Goal: Obtain resource: Download file/media

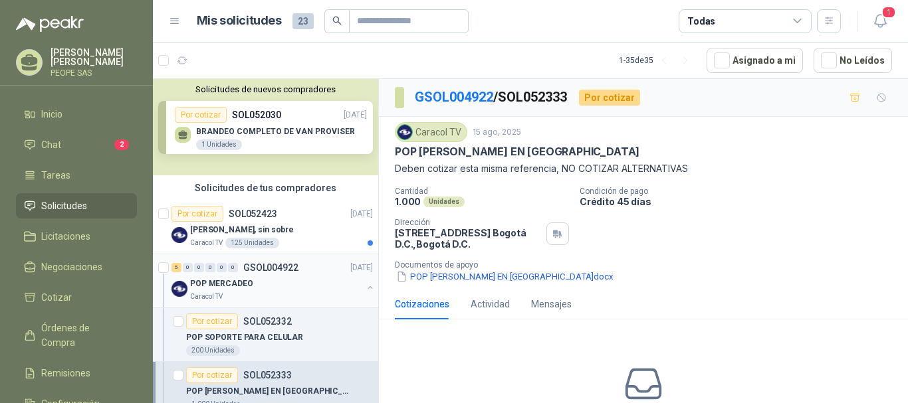
click at [274, 282] on div "POP MERCADEO" at bounding box center [276, 284] width 172 height 16
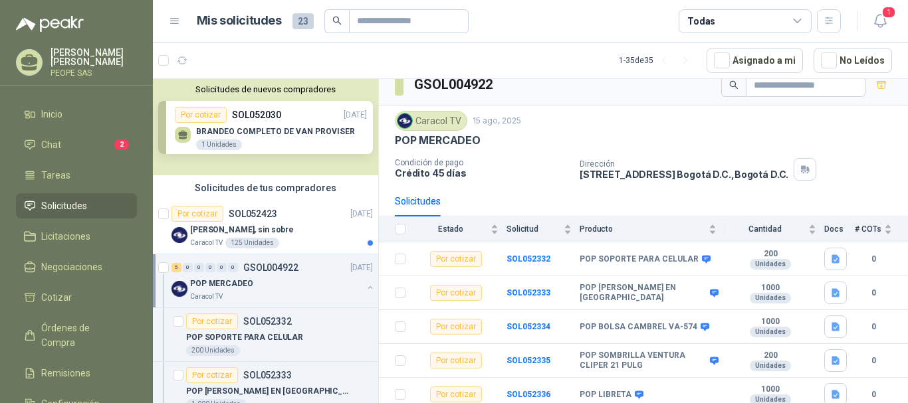
scroll to position [18, 0]
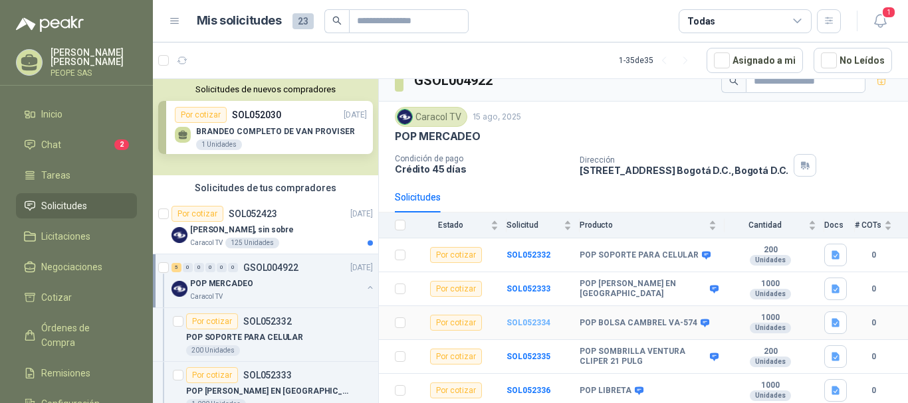
click at [518, 322] on b "SOL052334" at bounding box center [528, 322] width 44 height 9
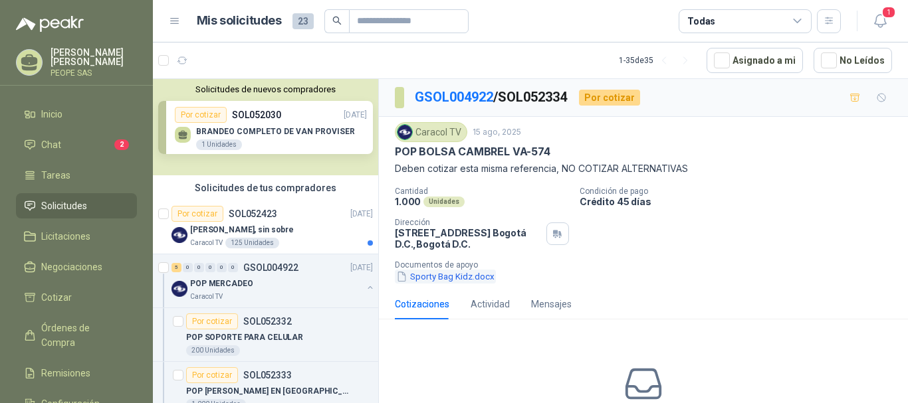
click at [463, 273] on button "Sporty Bag Kidz.docx" at bounding box center [445, 277] width 101 height 14
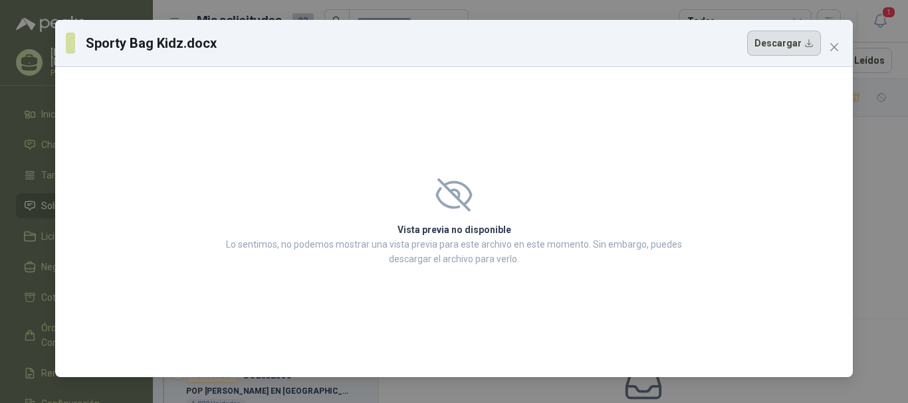
click at [791, 47] on button "Descargar" at bounding box center [784, 43] width 74 height 25
click at [832, 50] on icon "close" at bounding box center [834, 47] width 8 height 8
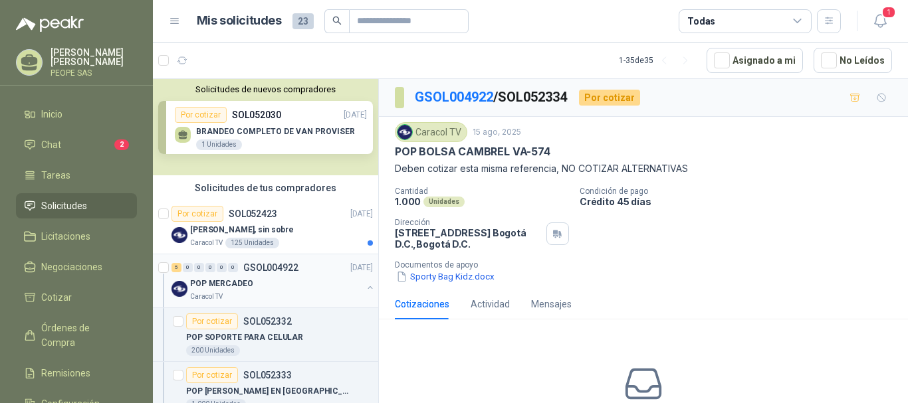
click at [293, 272] on p "GSOL004922" at bounding box center [270, 267] width 55 height 9
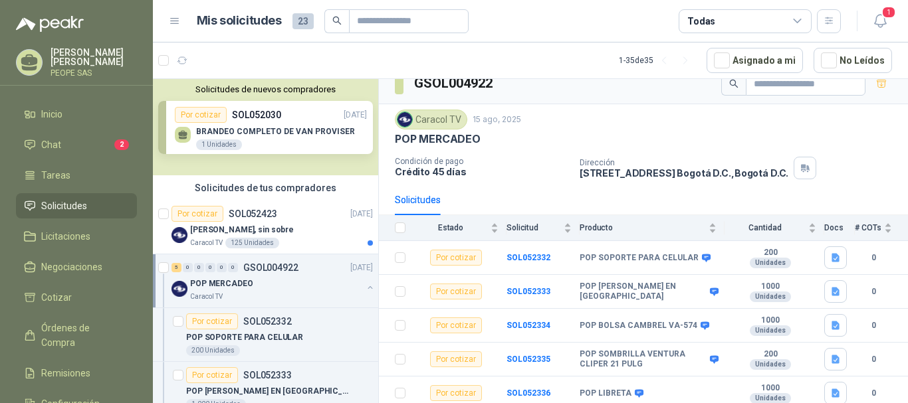
scroll to position [18, 0]
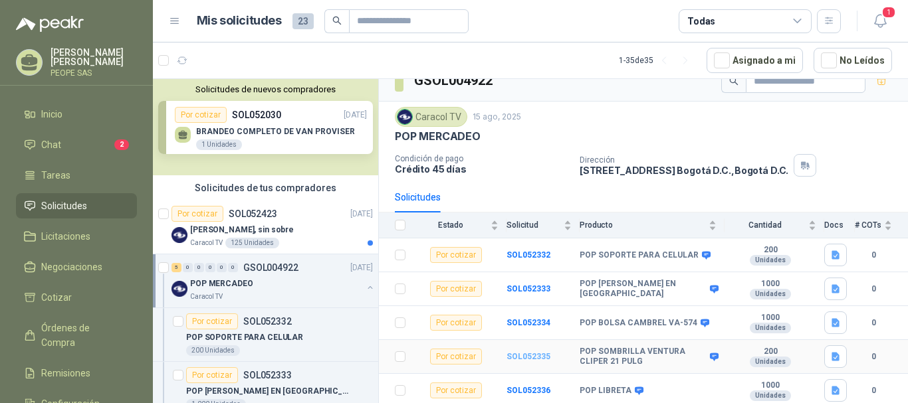
click at [518, 358] on b "SOL052335" at bounding box center [528, 356] width 44 height 9
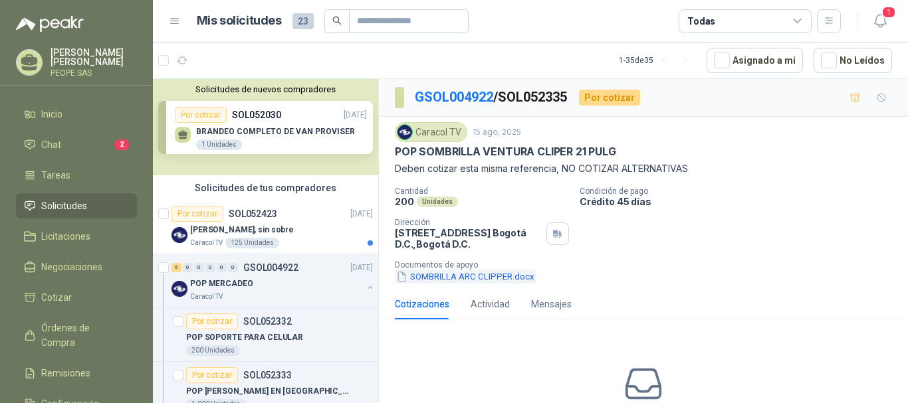
click at [492, 276] on button "SOMBRILLA ARC CLIPPER.docx" at bounding box center [465, 277] width 141 height 14
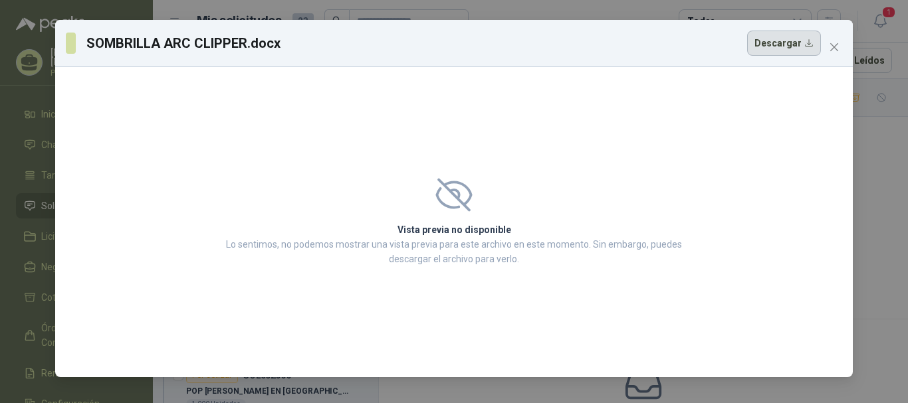
click at [781, 51] on button "Descargar" at bounding box center [784, 43] width 74 height 25
click at [893, 148] on div "SOMBRILLA ARC CLIPPER.docx Descargar Vista previa no disponible Lo sentimos, no…" at bounding box center [454, 201] width 908 height 403
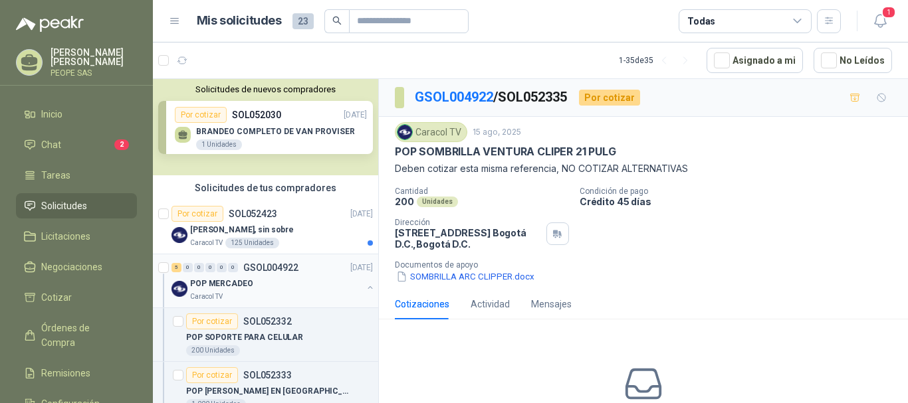
click at [276, 278] on div "POP MERCADEO" at bounding box center [276, 284] width 172 height 16
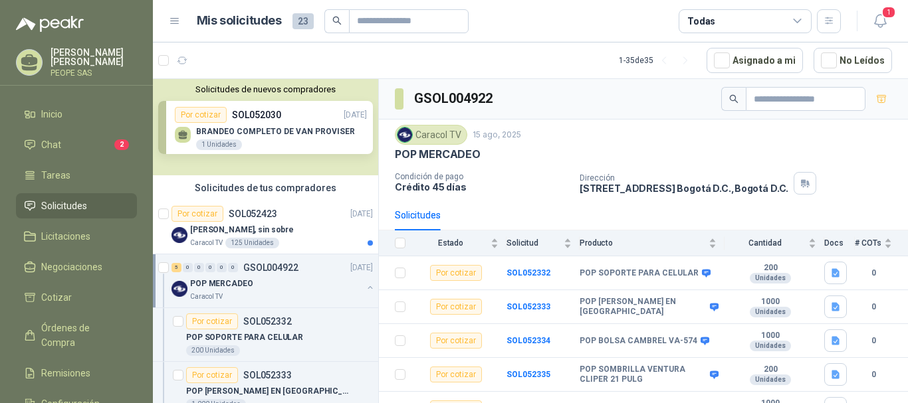
scroll to position [18, 0]
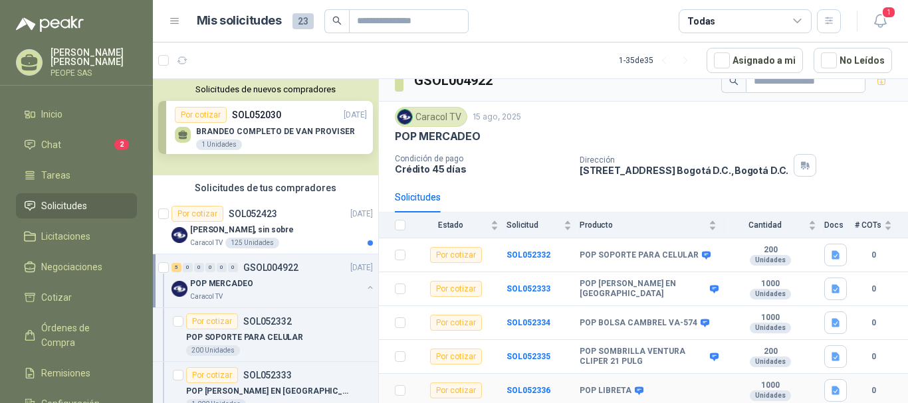
click at [611, 384] on td "POP LIBRETA" at bounding box center [652, 391] width 145 height 34
drag, startPoint x: 552, startPoint y: 388, endPoint x: 536, endPoint y: 393, distance: 17.3
click at [552, 388] on td "SOL052336" at bounding box center [542, 391] width 73 height 34
click at [536, 393] on b "SOL052336" at bounding box center [528, 390] width 44 height 9
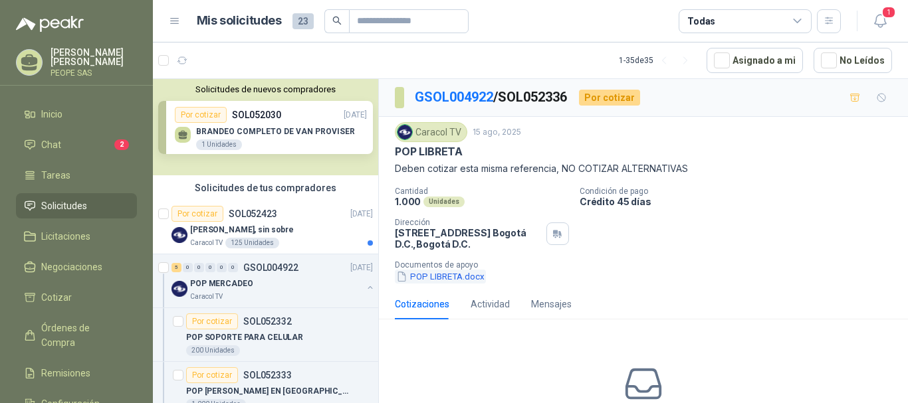
click at [463, 278] on button "POP LIBRETA.docx" at bounding box center [440, 277] width 91 height 14
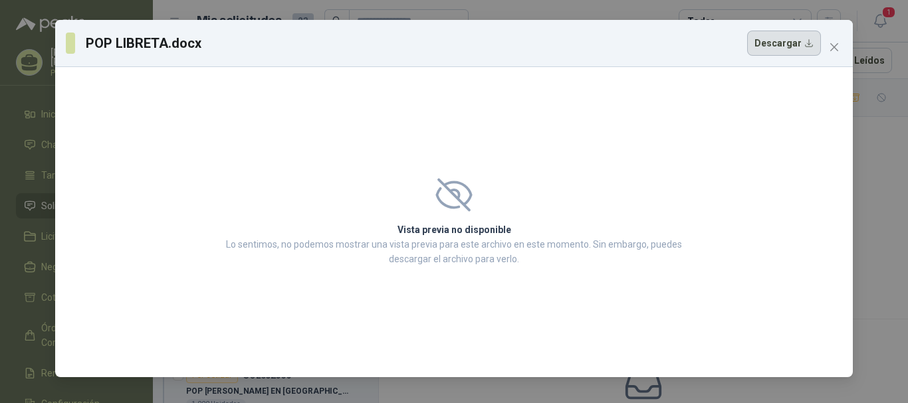
click at [794, 45] on button "Descargar" at bounding box center [784, 43] width 74 height 25
click at [829, 50] on icon "close" at bounding box center [834, 47] width 11 height 11
